Goal: Information Seeking & Learning: Learn about a topic

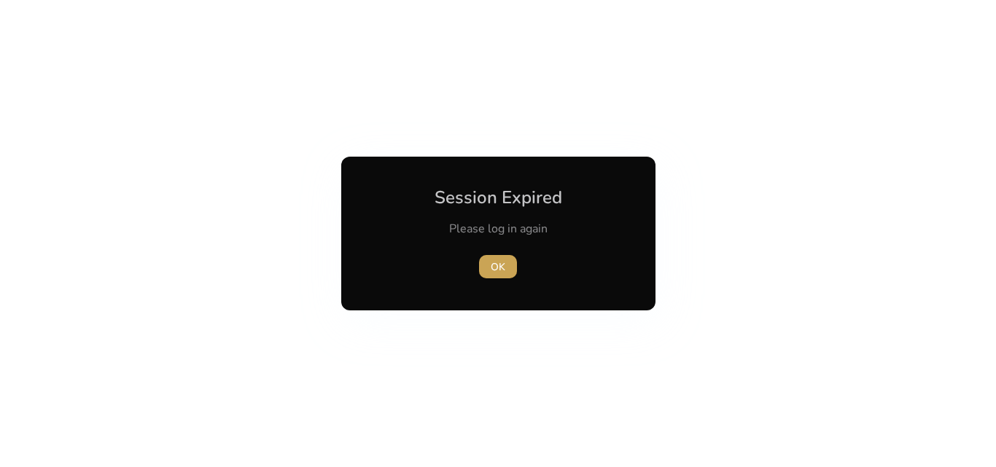
click at [502, 268] on span "OK" at bounding box center [498, 267] width 15 height 15
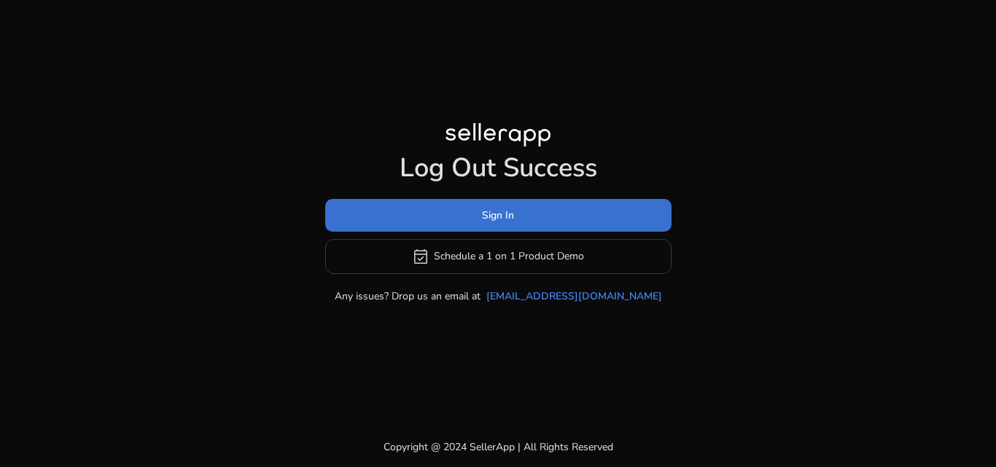
click at [533, 217] on span at bounding box center [498, 215] width 346 height 35
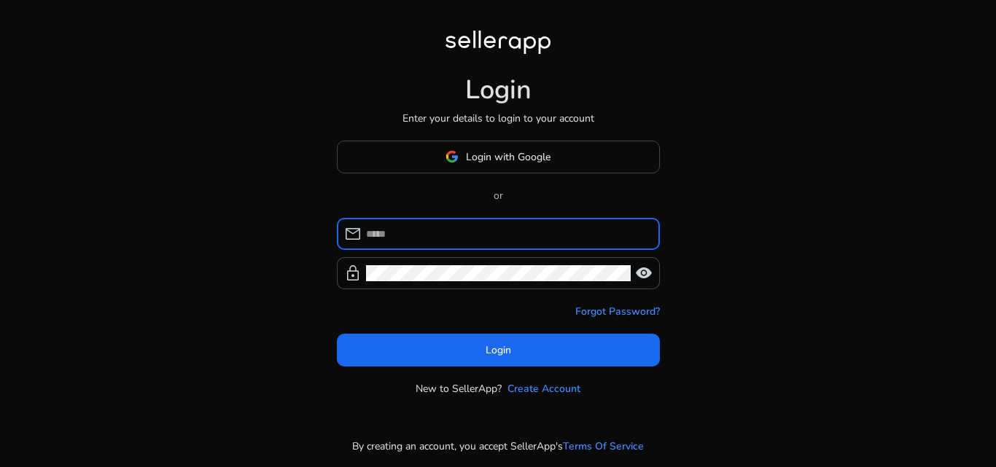
click at [457, 240] on input at bounding box center [507, 234] width 282 height 16
type input "**********"
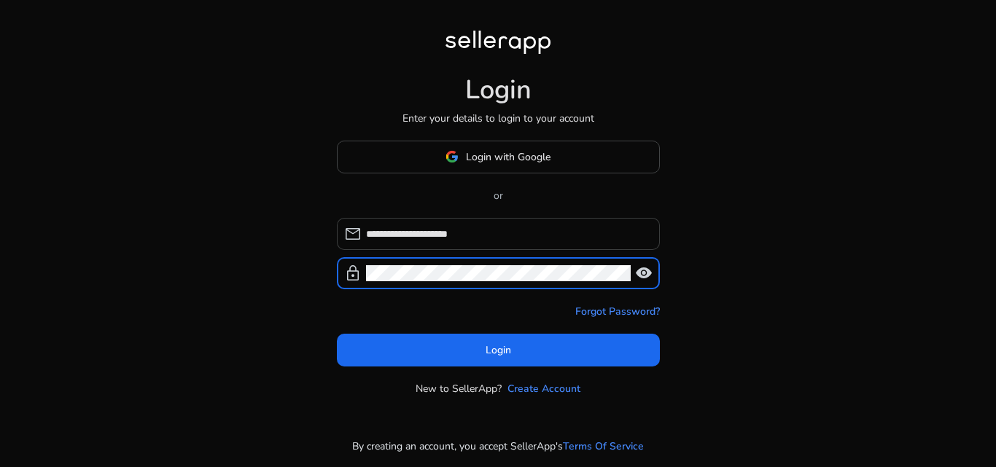
click button "Login" at bounding box center [498, 350] width 323 height 33
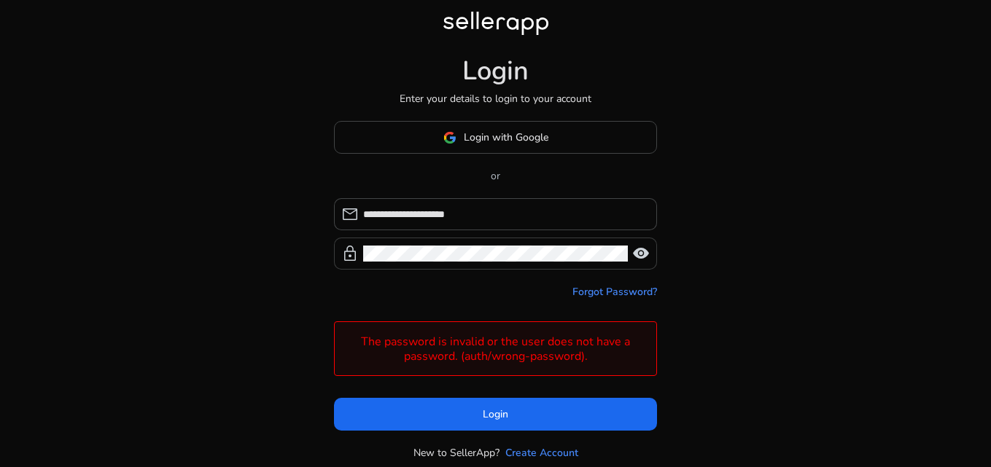
click at [649, 251] on span "visibility" at bounding box center [641, 254] width 18 height 18
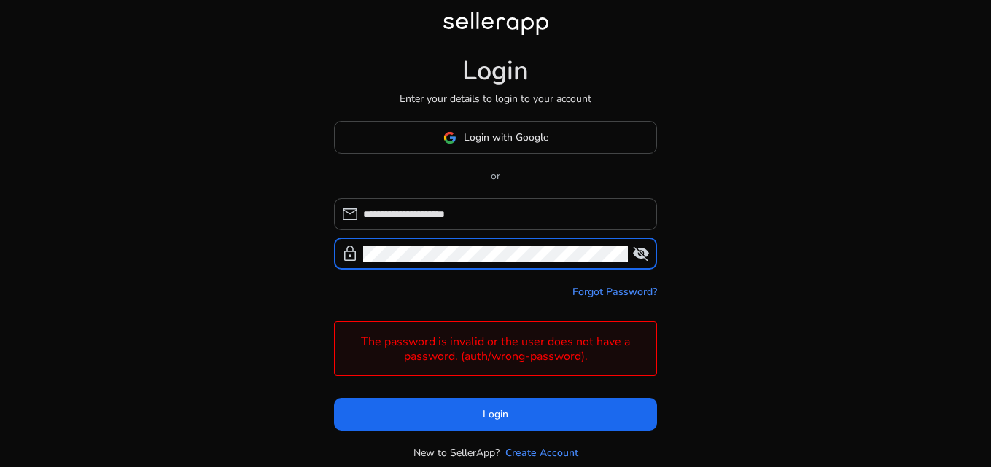
click at [298, 247] on div "**********" at bounding box center [495, 256] width 991 height 513
click button "Login" at bounding box center [495, 414] width 323 height 33
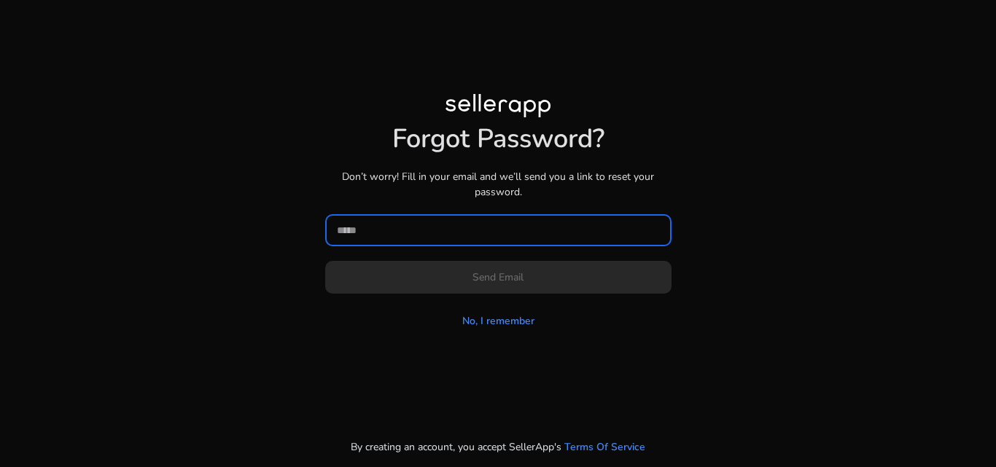
click at [441, 232] on input at bounding box center [498, 230] width 323 height 16
click at [491, 322] on link "No, I remember" at bounding box center [498, 321] width 72 height 15
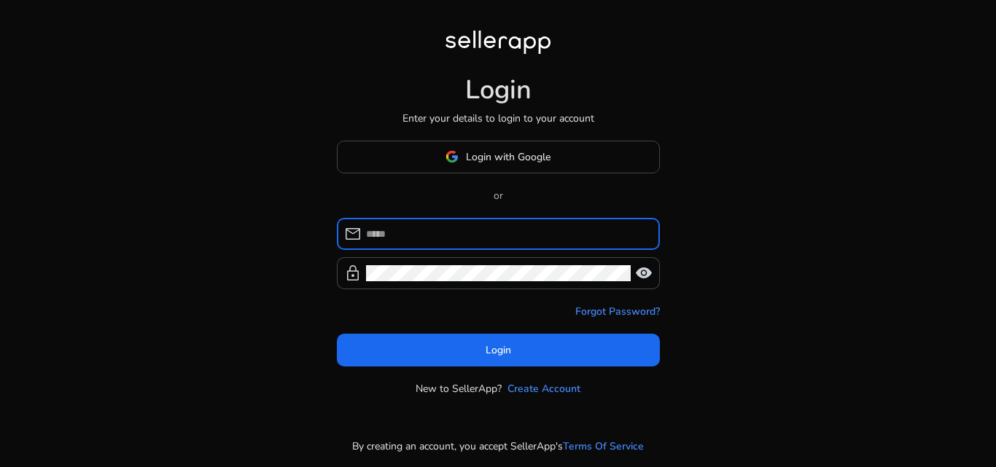
click at [405, 234] on input at bounding box center [507, 234] width 282 height 16
type input "**********"
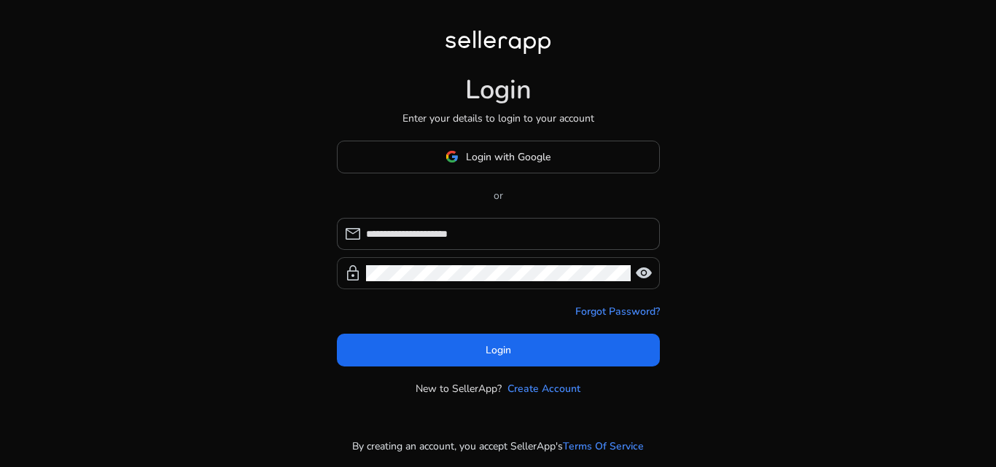
click at [646, 275] on span "visibility" at bounding box center [644, 274] width 18 height 18
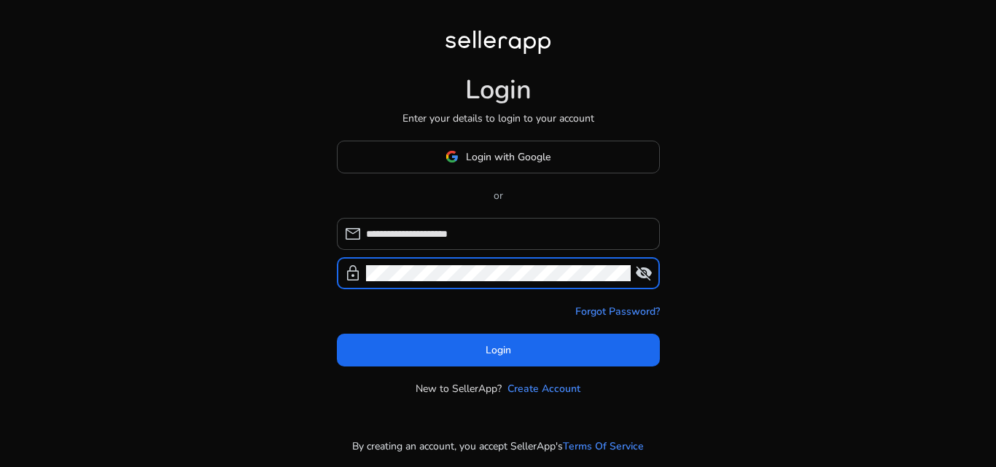
click button "Login" at bounding box center [498, 350] width 323 height 33
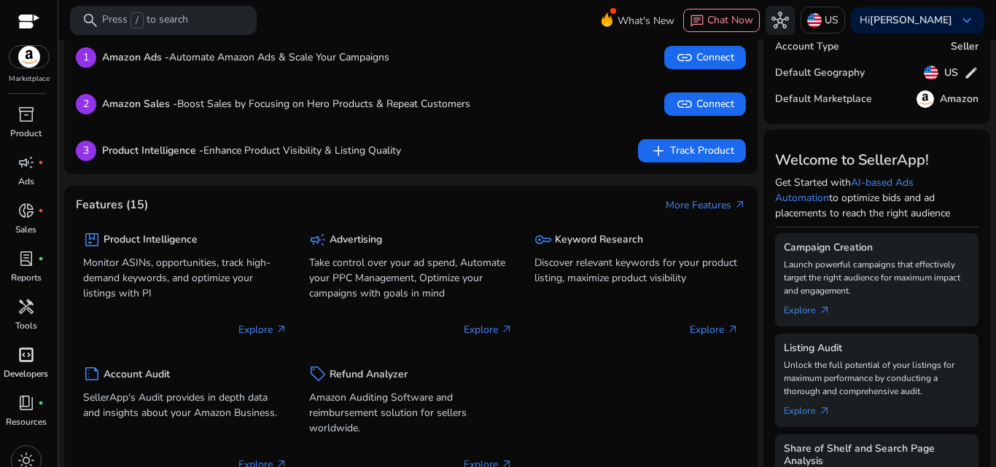
scroll to position [15, 0]
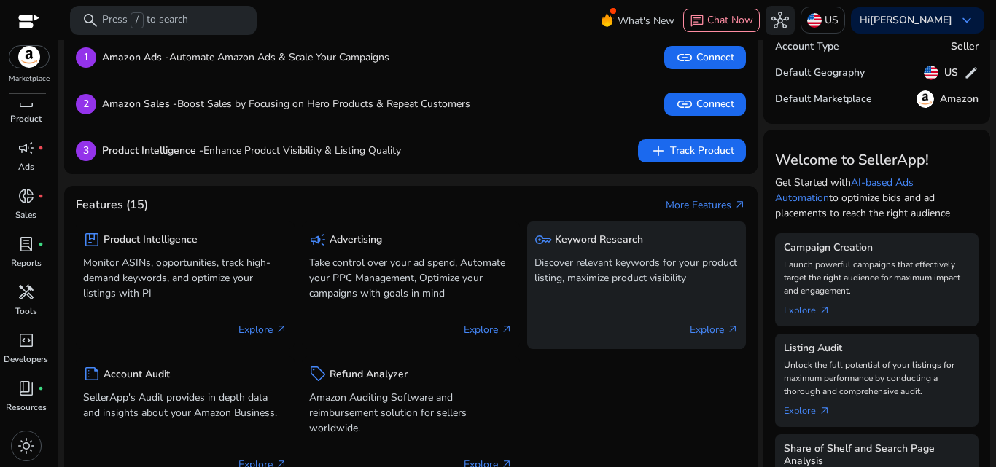
click at [613, 269] on p "Discover relevant keywords for your product listing, maximize product visibility" at bounding box center [636, 270] width 204 height 31
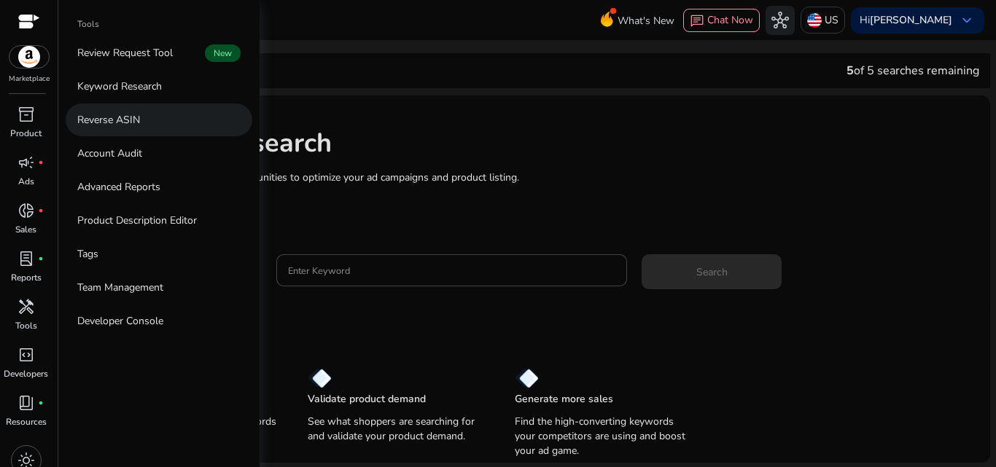
click at [130, 118] on p "Reverse ASIN" at bounding box center [108, 119] width 63 height 15
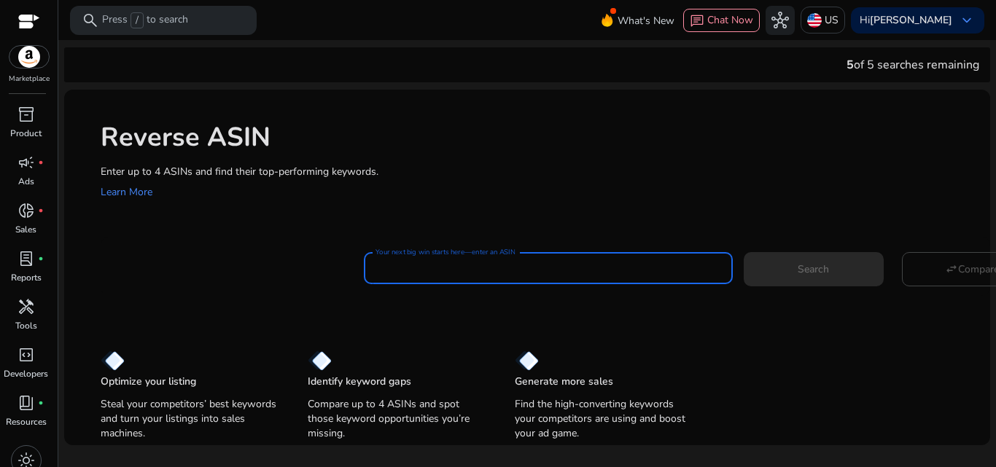
click at [442, 266] on input "Your next big win starts here—enter an ASIN" at bounding box center [549, 268] width 346 height 16
paste input "**********"
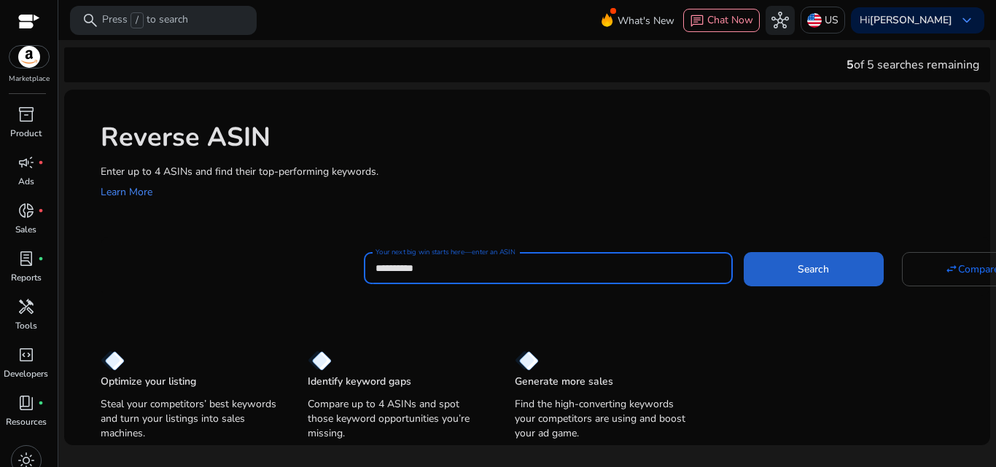
type input "**********"
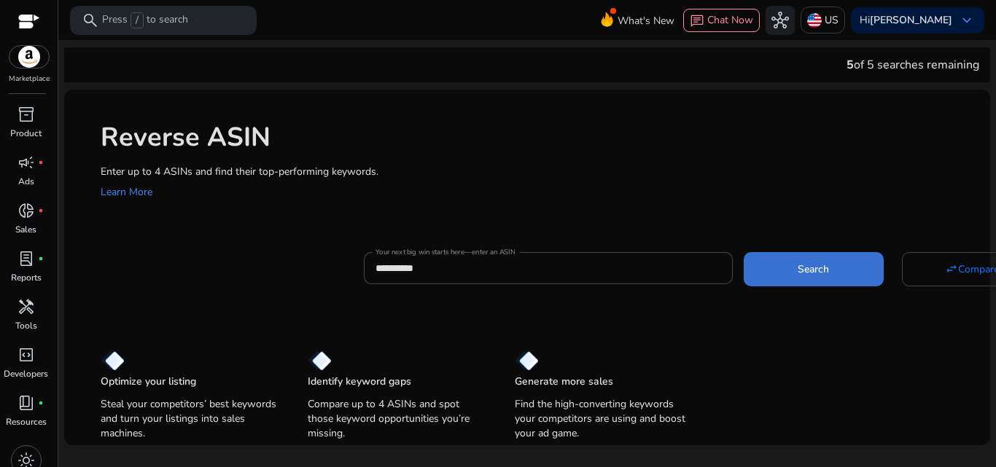
click at [798, 276] on span "Search" at bounding box center [813, 269] width 31 height 15
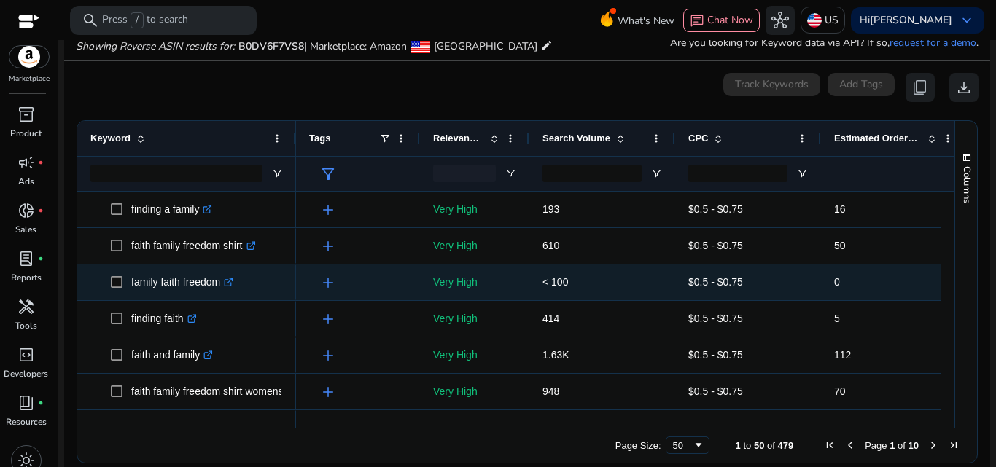
scroll to position [156, 0]
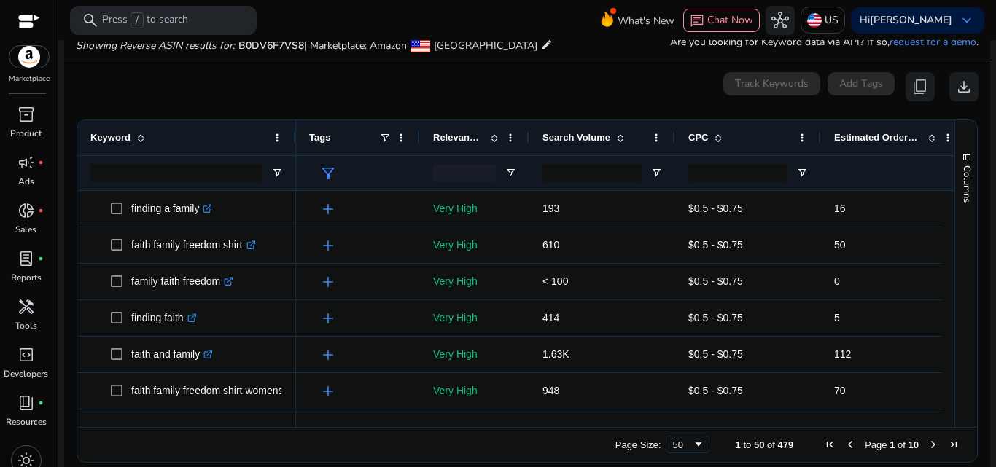
drag, startPoint x: 788, startPoint y: 420, endPoint x: 858, endPoint y: 432, distance: 70.4
click at [858, 432] on div "Drag here to set row groups Drag here to set column labels Keyword Tags 16" at bounding box center [527, 291] width 901 height 343
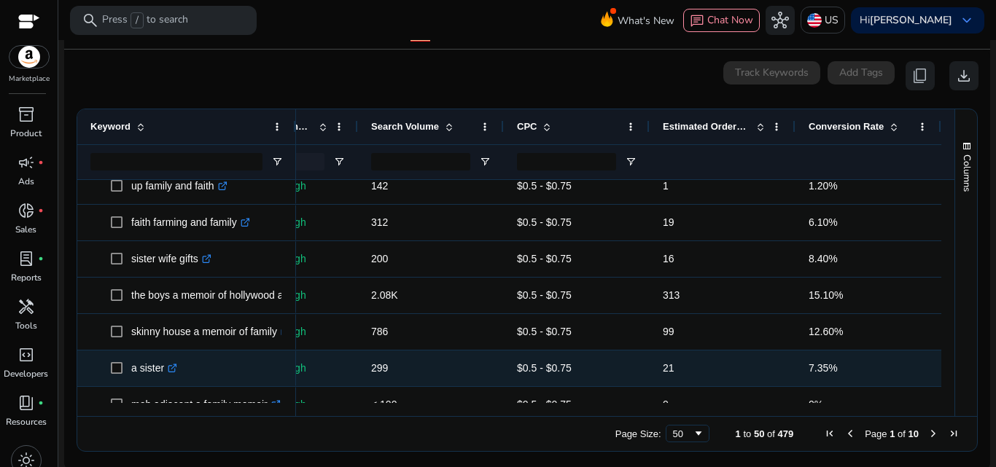
scroll to position [0, 0]
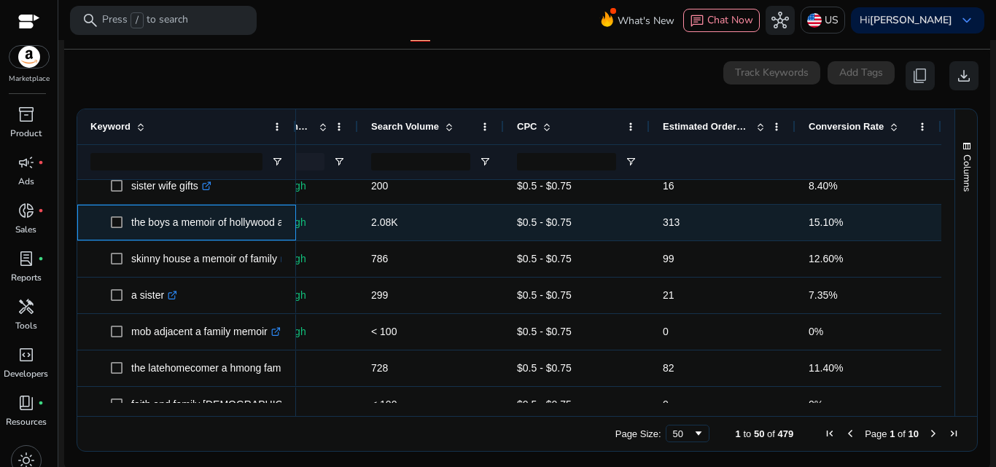
click at [182, 211] on p "the boys a memoir of hollywood and family .st0{fill:#2c8af8}" at bounding box center [234, 223] width 206 height 30
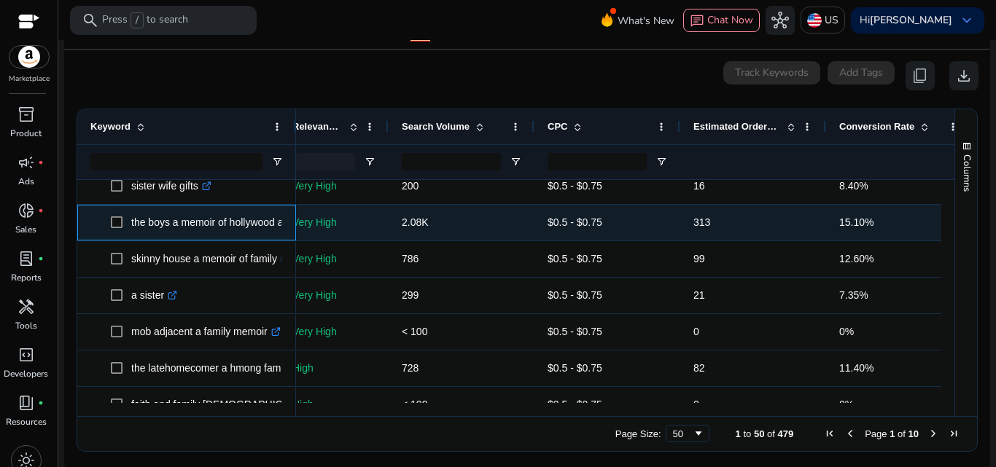
click at [179, 218] on p "the boys a memoir of hollywood and family .st0{fill:#2c8af8}" at bounding box center [234, 223] width 206 height 30
click at [181, 218] on p "the boys a memoir of hollywood and family .st0{fill:#2c8af8}" at bounding box center [234, 223] width 206 height 30
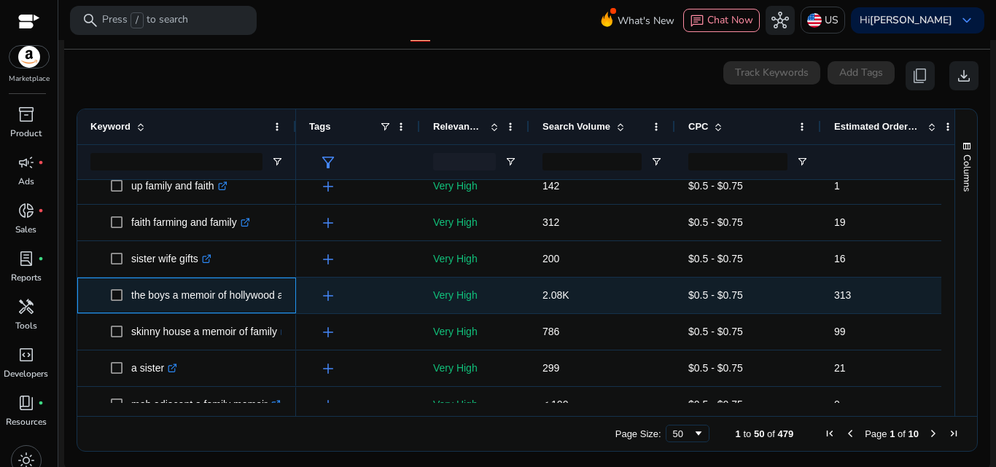
click at [283, 299] on div "the boys a memoir of hollywood and family .st0{fill:#2c8af8}" at bounding box center [186, 296] width 219 height 36
click at [281, 294] on span "the boys a memoir of hollywood and family .st0{fill:#2c8af8}" at bounding box center [197, 296] width 172 height 30
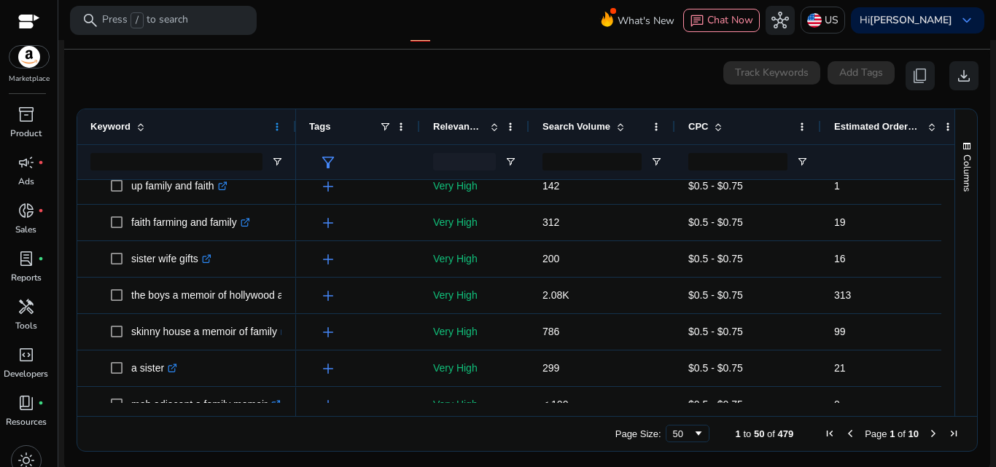
click at [282, 125] on span at bounding box center [277, 127] width 12 height 12
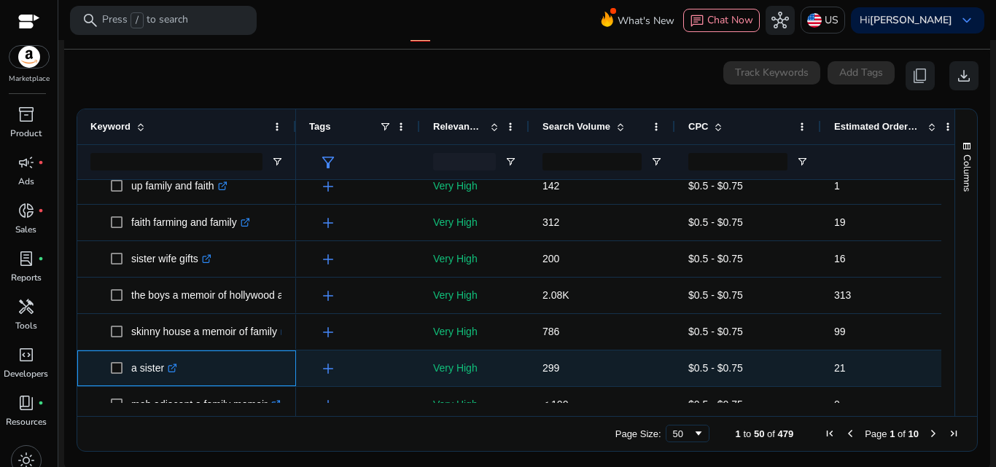
click at [176, 367] on icon at bounding box center [173, 366] width 5 height 5
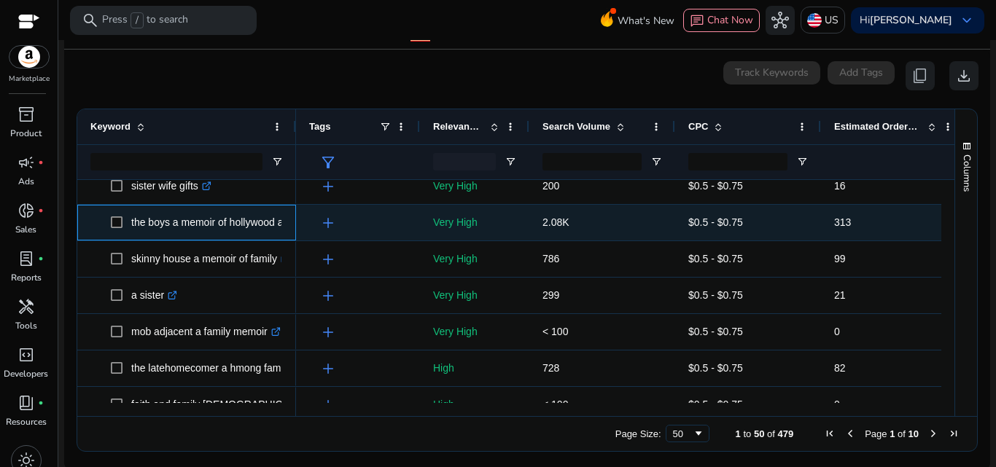
click at [282, 223] on span "the boys a memoir of hollywood and family .st0{fill:#2c8af8}" at bounding box center [197, 223] width 172 height 30
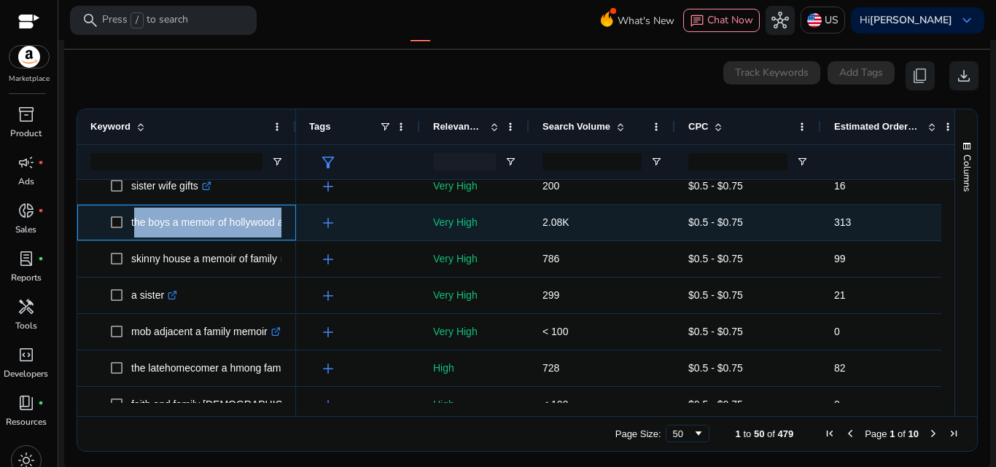
drag, startPoint x: 131, startPoint y: 225, endPoint x: 289, endPoint y: 221, distance: 157.5
click at [289, 221] on div "the boys a memoir of hollywood and family .st0{fill:#2c8af8}" at bounding box center [186, 223] width 219 height 36
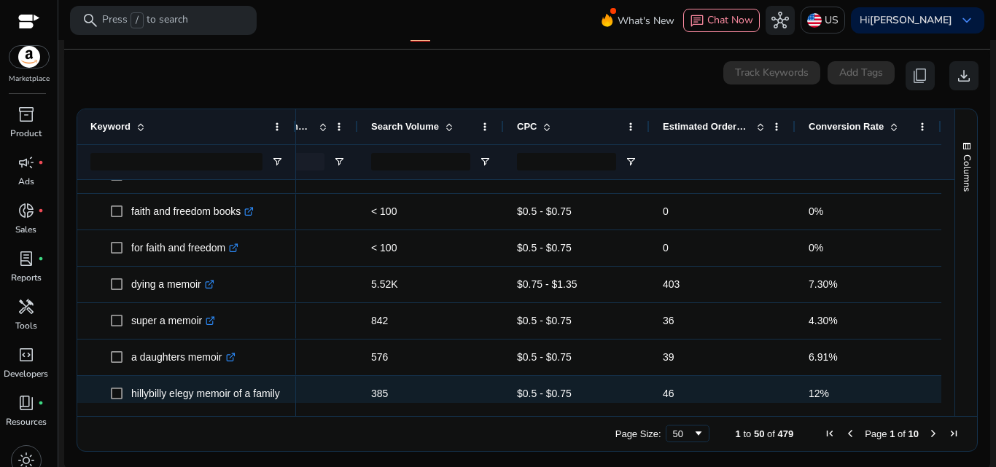
scroll to position [1105, 0]
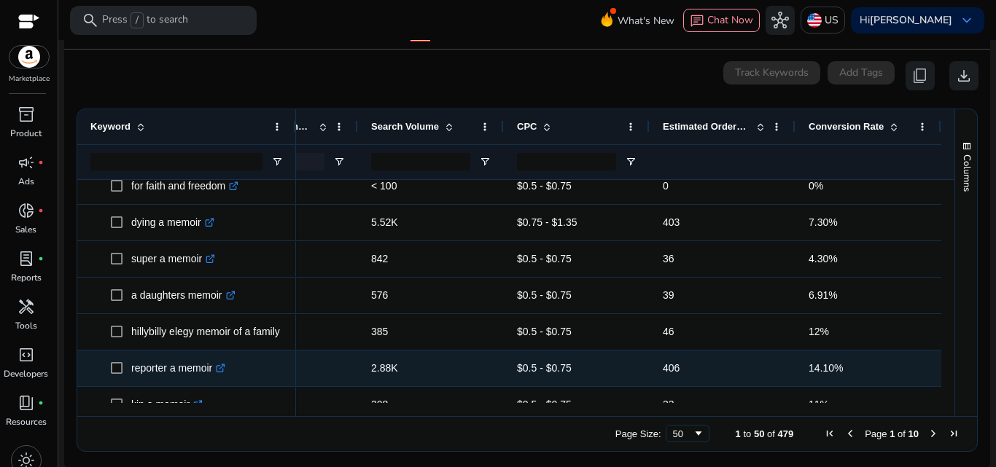
click at [222, 367] on icon at bounding box center [220, 368] width 7 height 7
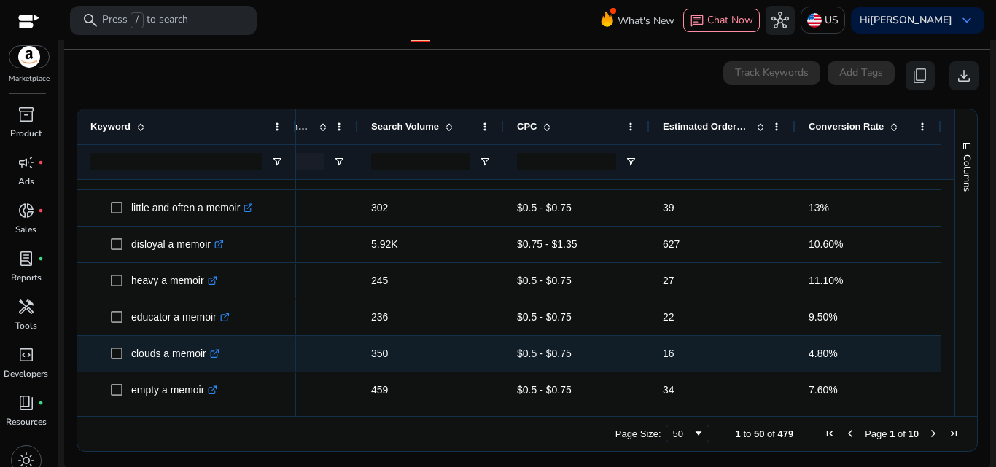
scroll to position [1600, 0]
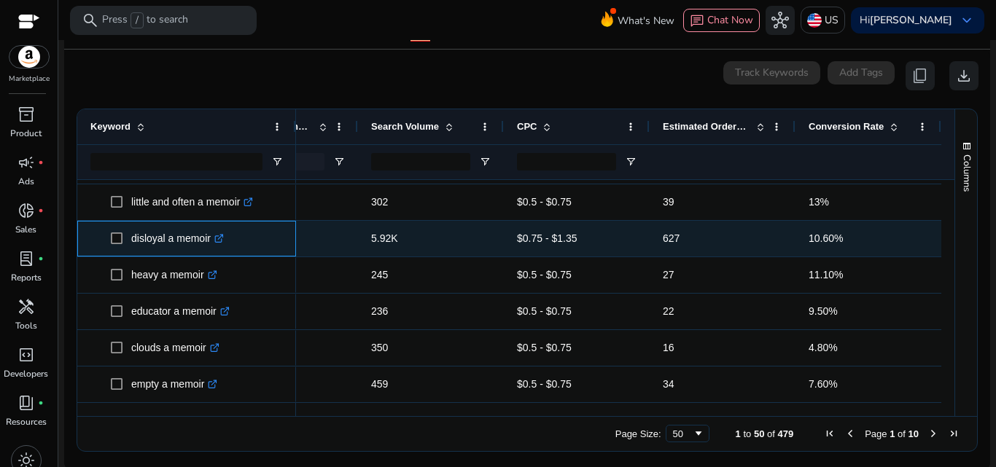
click at [221, 238] on icon ".st0{fill:#2c8af8}" at bounding box center [218, 238] width 9 height 9
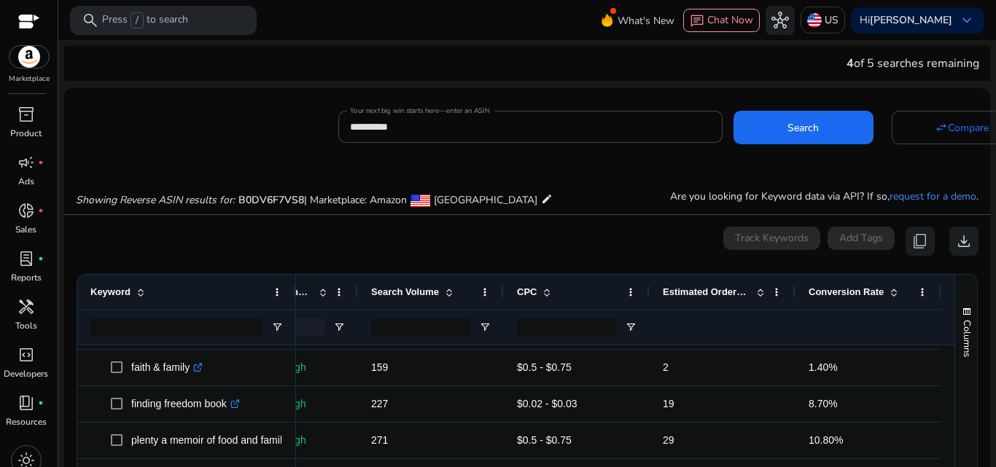
scroll to position [0, 0]
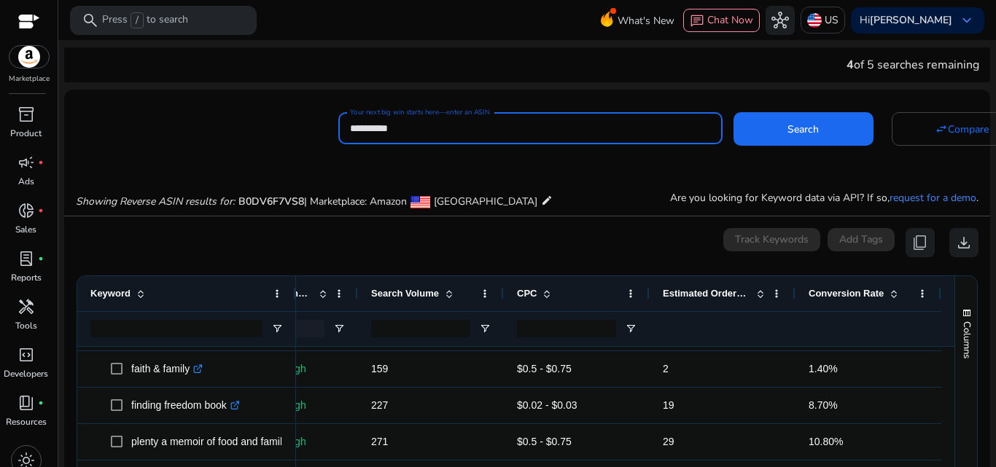
drag, startPoint x: 446, startPoint y: 133, endPoint x: 339, endPoint y: 133, distance: 107.2
click at [339, 133] on div "**********" at bounding box center [530, 128] width 384 height 32
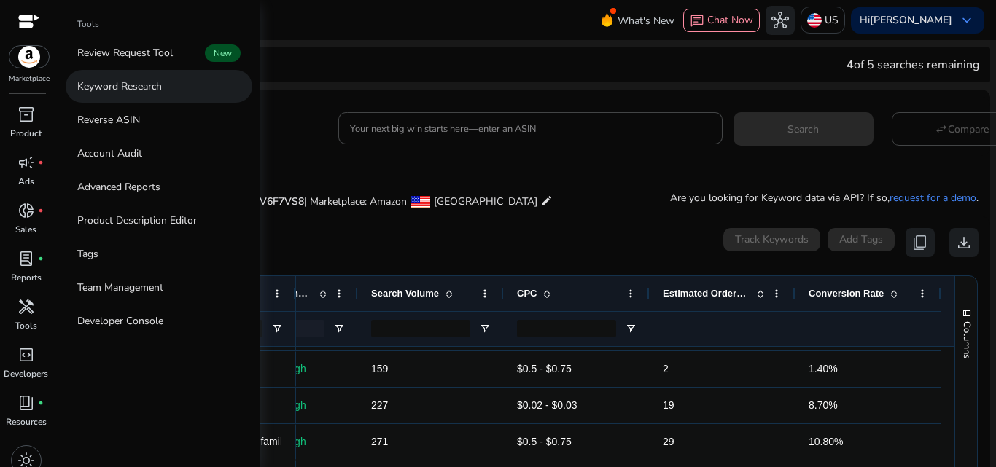
drag, startPoint x: 166, startPoint y: 79, endPoint x: 164, endPoint y: 93, distance: 14.7
click at [166, 81] on link "Keyword Research" at bounding box center [159, 86] width 187 height 33
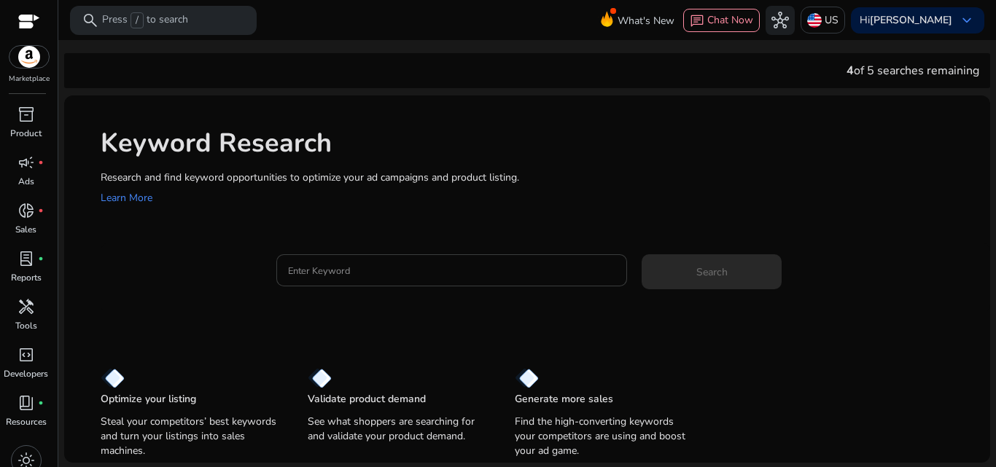
click at [351, 267] on input "Enter Keyword" at bounding box center [452, 271] width 328 height 16
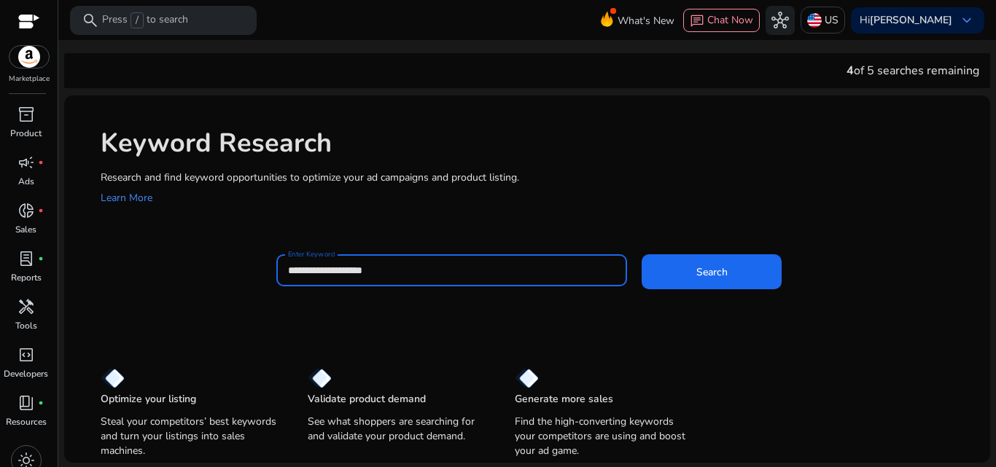
type input "**********"
click at [642, 254] on button "Search" at bounding box center [712, 271] width 140 height 35
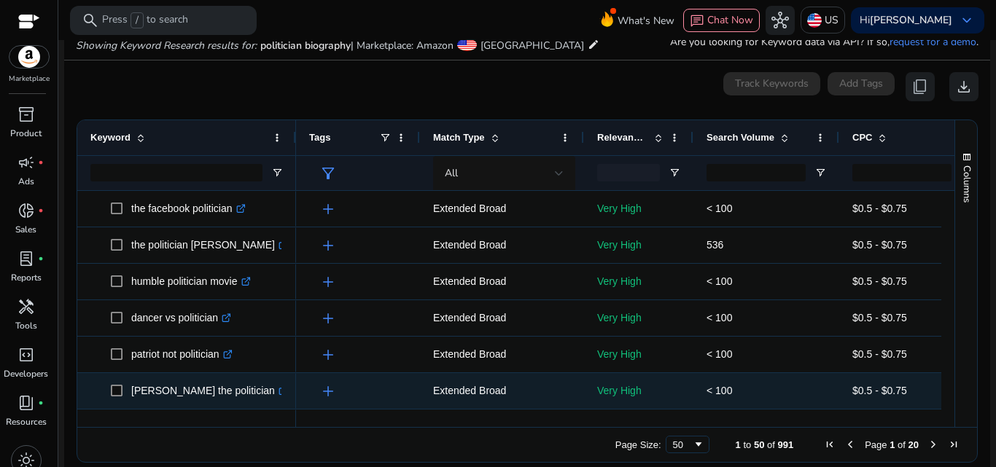
scroll to position [510, 0]
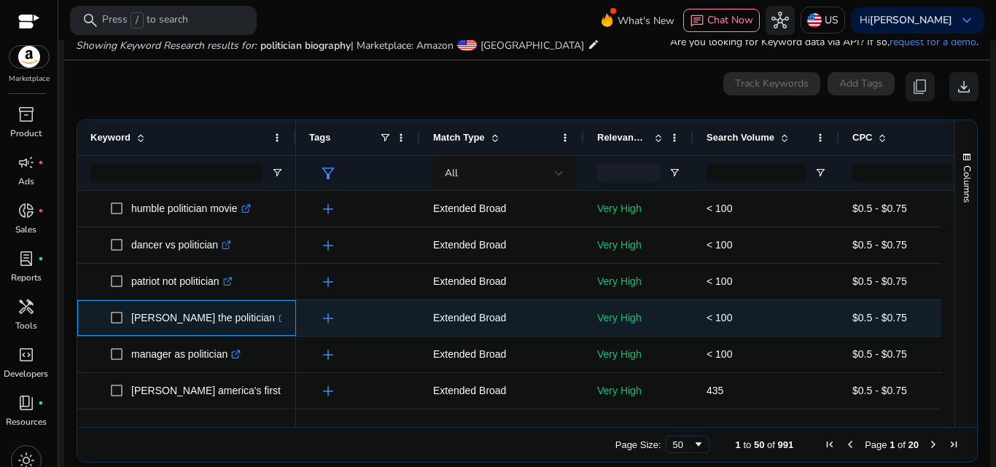
click at [279, 317] on icon ".st0{fill:#2c8af8}" at bounding box center [283, 318] width 9 height 9
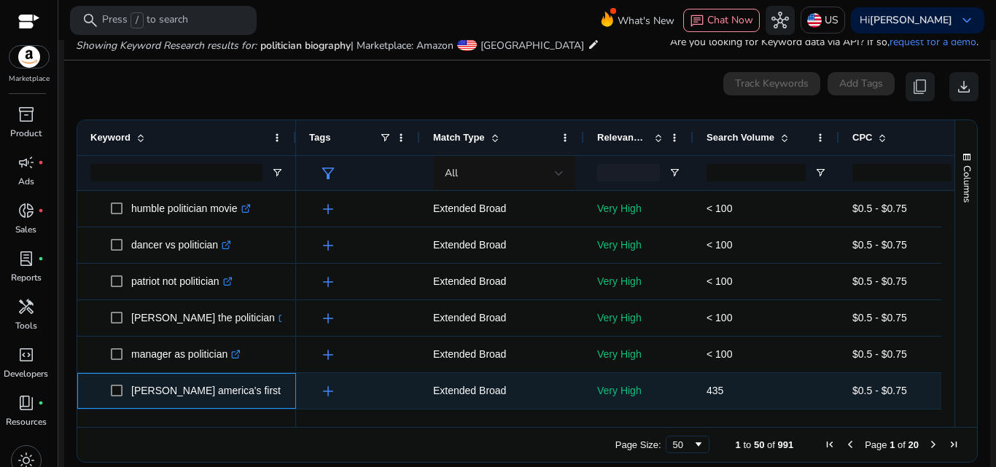
click at [266, 393] on p "[PERSON_NAME] america's first politician .st0{fill:#2c8af8}" at bounding box center [233, 391] width 205 height 30
click at [201, 391] on p "[PERSON_NAME] america's first politician .st0{fill:#2c8af8}" at bounding box center [233, 391] width 205 height 30
drag, startPoint x: 200, startPoint y: 390, endPoint x: 129, endPoint y: 389, distance: 70.7
click at [129, 389] on span "[PERSON_NAME] america's first politician .st0{fill:#2c8af8}" at bounding box center [197, 391] width 172 height 30
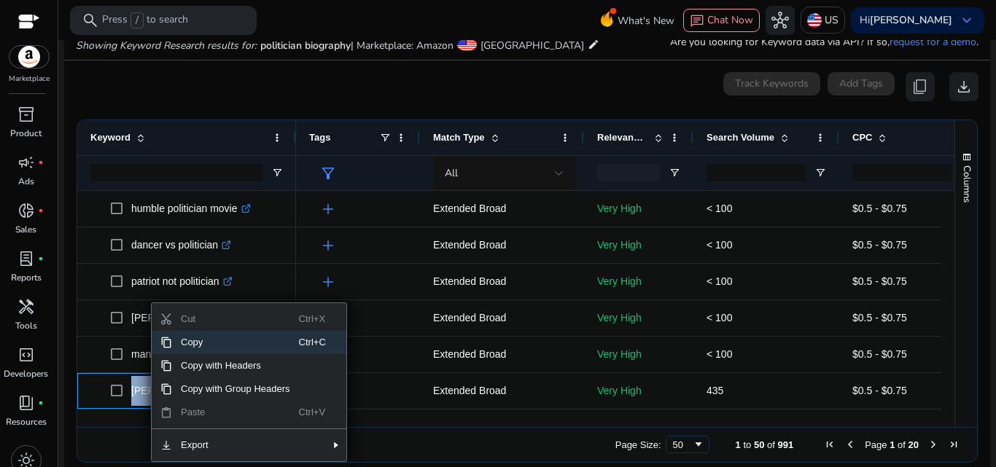
click at [195, 342] on span "Copy" at bounding box center [235, 342] width 127 height 23
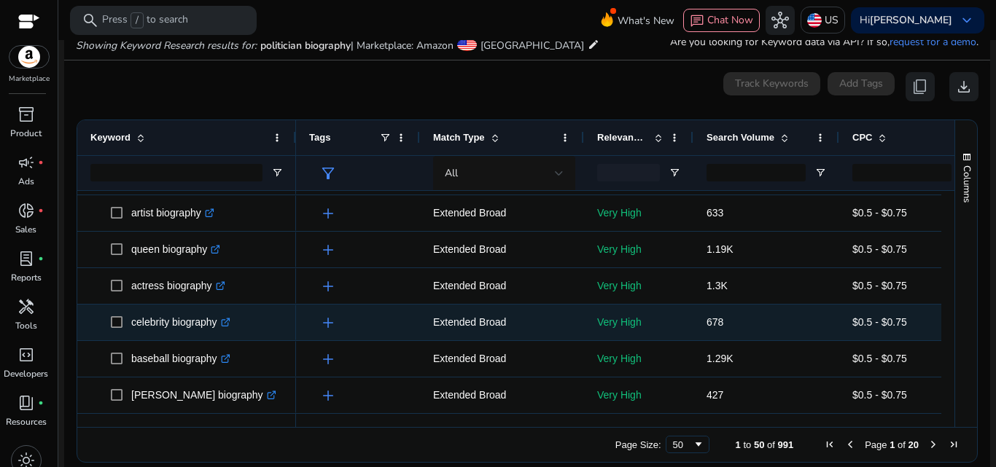
scroll to position [188, 0]
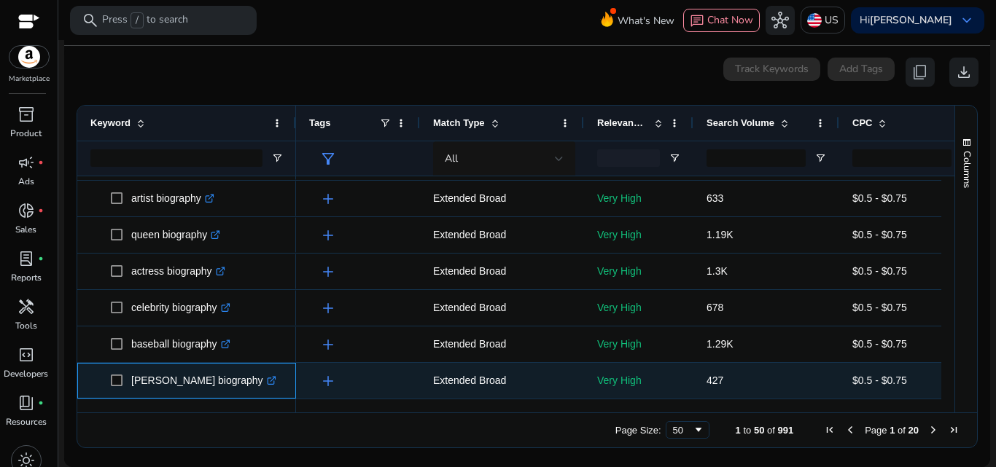
click at [267, 381] on icon ".st0{fill:#2c8af8}" at bounding box center [271, 380] width 9 height 9
